Goal: Go to known website: Go to known website

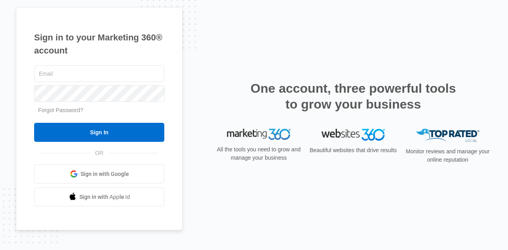
click at [75, 171] on span at bounding box center [74, 174] width 8 height 8
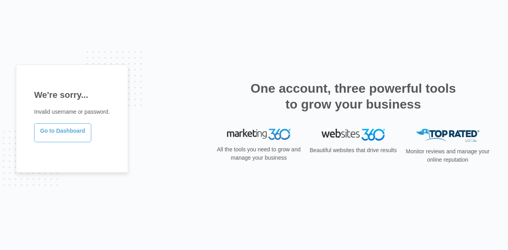
click at [46, 134] on link "Go to Dashboard" at bounding box center [62, 132] width 57 height 19
